Goal: Task Accomplishment & Management: Manage account settings

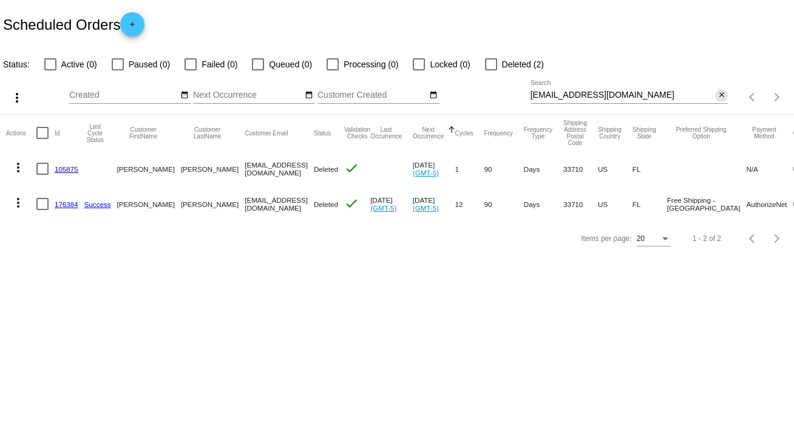
click at [721, 95] on mat-icon "close" at bounding box center [721, 95] width 8 height 10
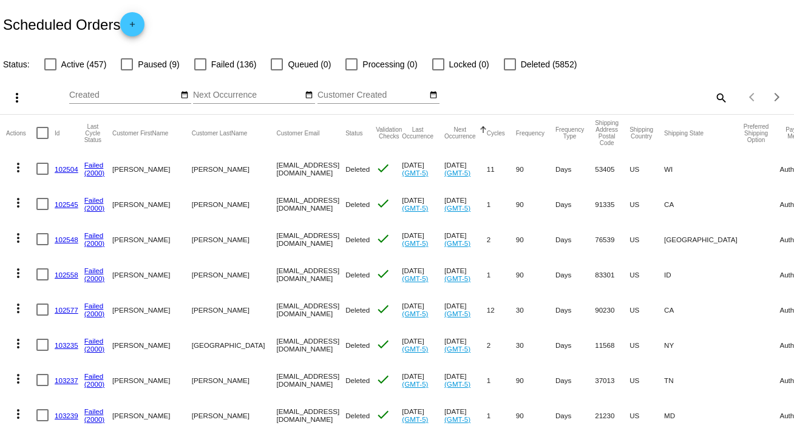
click at [713, 98] on mat-icon "search" at bounding box center [720, 97] width 15 height 19
click at [713, 98] on input "Search" at bounding box center [630, 95] width 198 height 10
paste input "[EMAIL_ADDRESS][DOMAIN_NAME]"
type input "[EMAIL_ADDRESS][DOMAIN_NAME]"
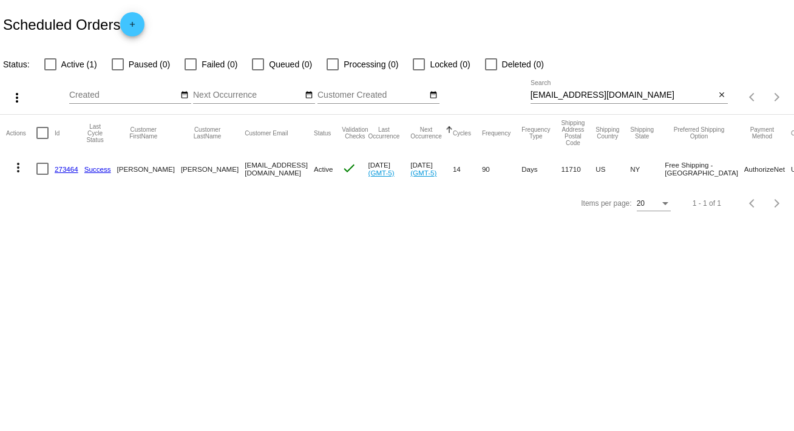
click at [530, 24] on div "Scheduled Orders add" at bounding box center [397, 24] width 794 height 49
click at [15, 167] on mat-icon "more_vert" at bounding box center [18, 167] width 15 height 15
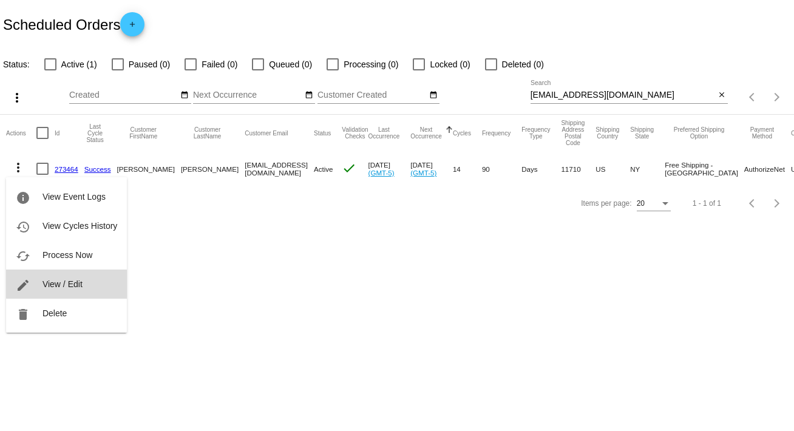
click at [68, 279] on span "View / Edit" at bounding box center [62, 284] width 40 height 10
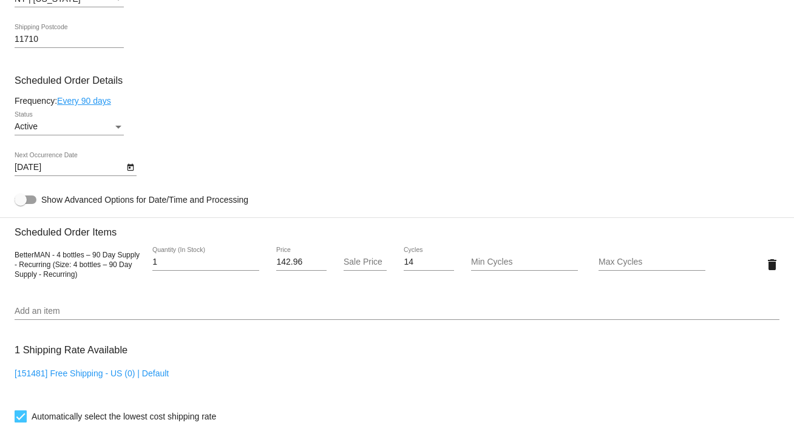
scroll to position [636, 0]
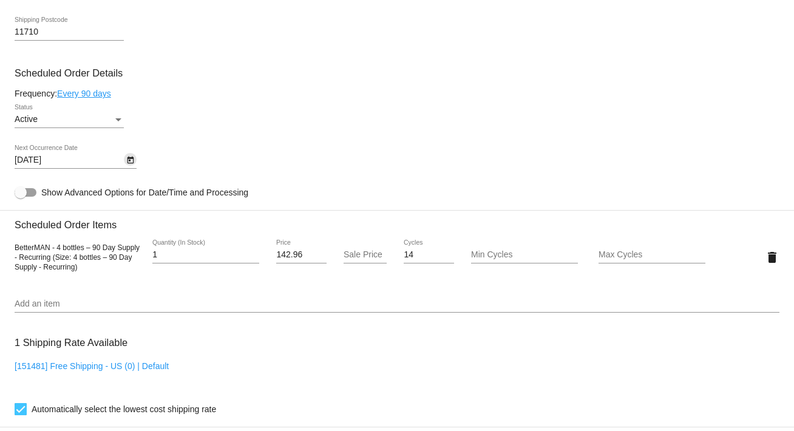
click at [134, 163] on icon "Open calendar" at bounding box center [130, 160] width 8 height 15
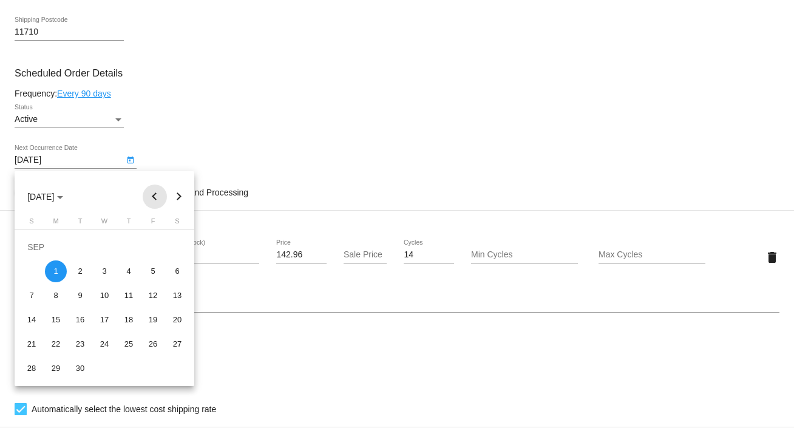
click at [152, 194] on button "Previous month" at bounding box center [155, 197] width 24 height 24
click at [104, 341] on div "27" at bounding box center [104, 344] width 22 height 22
type input "[DATE]"
click at [104, 341] on mat-card "Customer 1032628: [PERSON_NAME] [PERSON_NAME][EMAIL_ADDRESS][DOMAIN_NAME] Custo…" at bounding box center [397, 228] width 794 height 1214
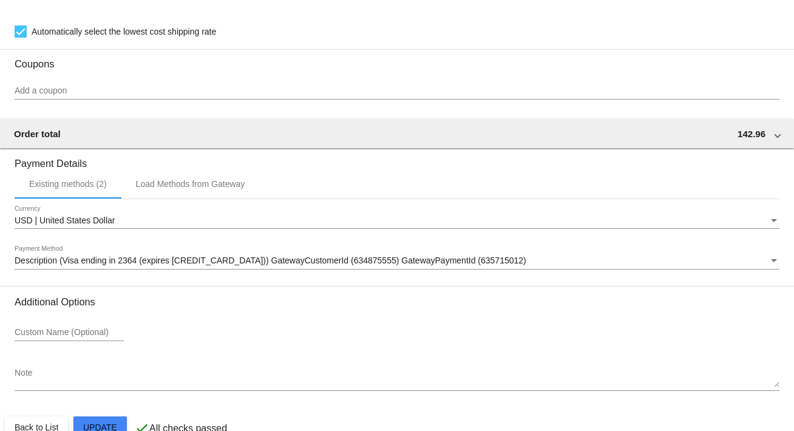
scroll to position [1044, 0]
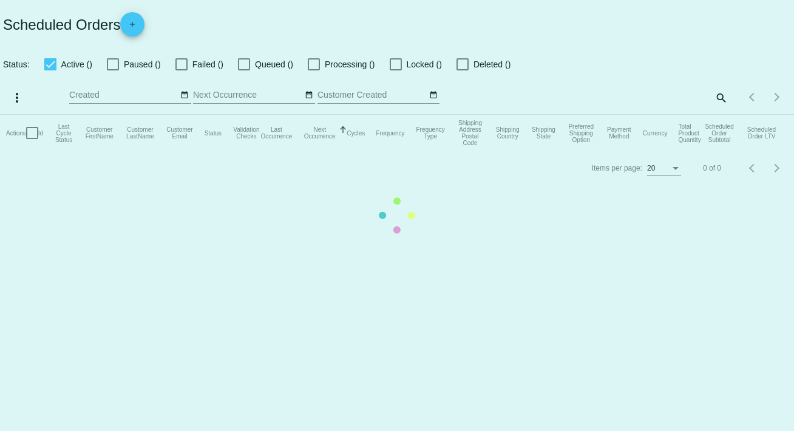
checkbox input "false"
